Goal: Transaction & Acquisition: Subscribe to service/newsletter

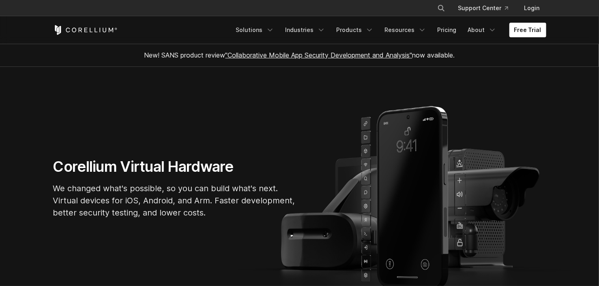
click at [279, 199] on p "We changed what's possible, so you can build what's next. Virtual devices for i…" at bounding box center [174, 201] width 243 height 37
click at [226, 200] on p "We changed what's possible, so you can build what's next. Virtual devices for i…" at bounding box center [174, 201] width 243 height 37
click at [261, 203] on p "We changed what's possible, so you can build what's next. Virtual devices for i…" at bounding box center [174, 201] width 243 height 37
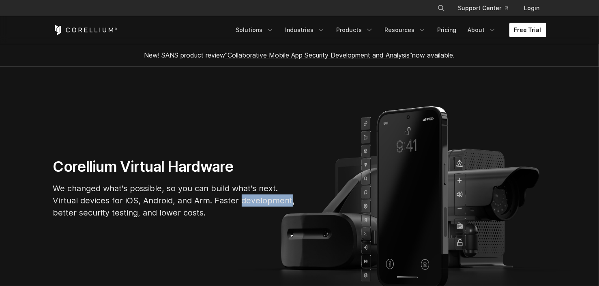
click at [261, 203] on p "We changed what's possible, so you can build what's next. Virtual devices for i…" at bounding box center [174, 201] width 243 height 37
click at [447, 34] on link "Pricing" at bounding box center [447, 30] width 29 height 15
